Goal: Navigation & Orientation: Go to known website

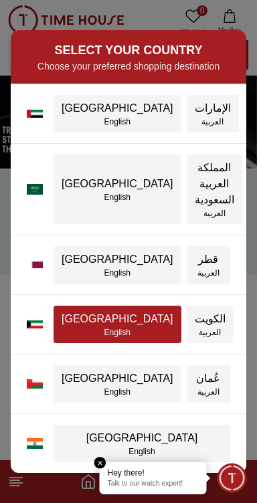
click at [70, 315] on div "[GEOGRAPHIC_DATA]" at bounding box center [117, 319] width 112 height 16
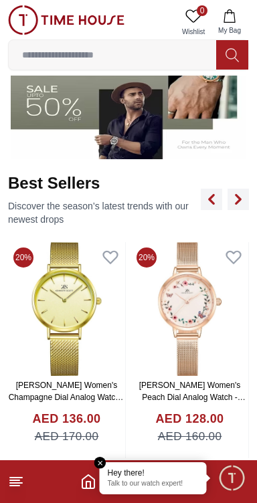
scroll to position [416, 0]
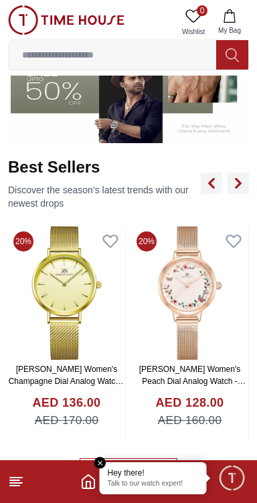
click at [13, 480] on line at bounding box center [14, 480] width 9 height 0
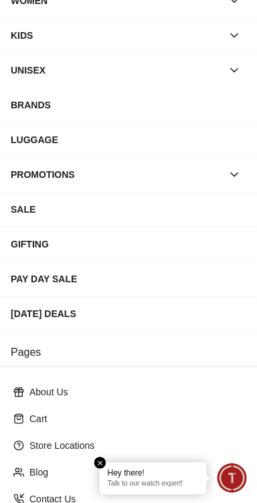
scroll to position [114, 0]
